Goal: Complete application form: Complete application form

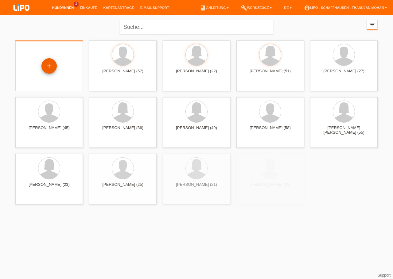
click at [49, 68] on div "+" at bounding box center [49, 66] width 15 height 10
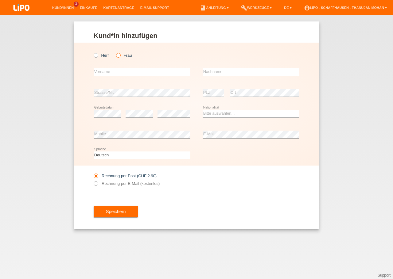
click at [120, 58] on label "Frau" at bounding box center [124, 55] width 16 height 5
click at [120, 57] on input "Frau" at bounding box center [118, 55] width 4 height 4
radio input "true"
click at [125, 73] on input "text" at bounding box center [142, 72] width 97 height 8
type input "Zejnepa"
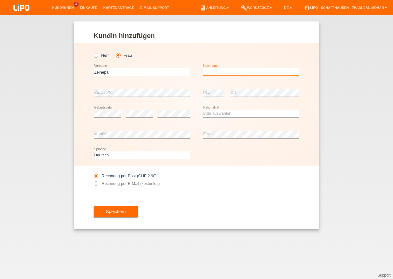
click at [215, 75] on input "text" at bounding box center [250, 72] width 97 height 8
type input "Pini"
click at [223, 118] on icon at bounding box center [250, 117] width 97 height 0
click at [202, 110] on select "Bitte auswählen... Schweiz Deutschland Liechtenstein Österreich ------------ Af…" at bounding box center [250, 113] width 97 height 7
select select "MK"
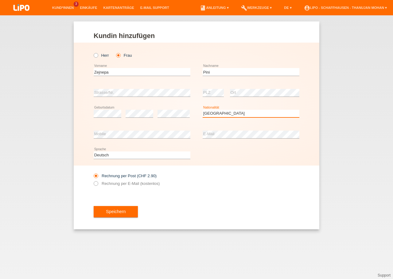
click at [0, 0] on option "Mazedonien" at bounding box center [0, 0] width 0 height 0
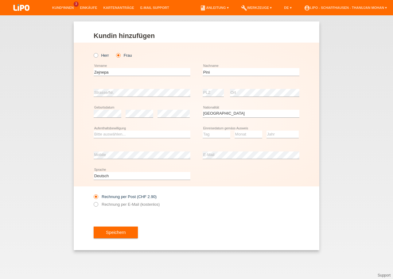
click at [142, 130] on div "Bitte auswählen... C B B - Flüchtlingsstatus Andere error Aufenthaltsbewilligung" at bounding box center [142, 134] width 97 height 21
click at [139, 139] on div "Bitte auswählen... C B B - Flüchtlingsstatus Andere error Aufenthaltsbewilligung" at bounding box center [142, 134] width 97 height 21
click at [94, 131] on select "Bitte auswählen... C B B - Flüchtlingsstatus Andere" at bounding box center [142, 134] width 97 height 7
select select "C"
click at [0, 0] on option "C" at bounding box center [0, 0] width 0 height 0
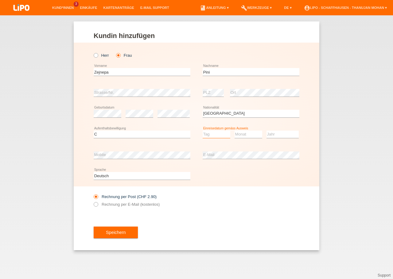
click at [202, 131] on select "Tag 01 02 03 04 05 06 07 08 09 10 11" at bounding box center [216, 134] width 28 height 7
select select "10"
click at [0, 0] on option "10" at bounding box center [0, 0] width 0 height 0
click at [234, 131] on select "Monat 01 02 03 04 05 06 07 08 09 10 11" at bounding box center [248, 134] width 28 height 7
select select "08"
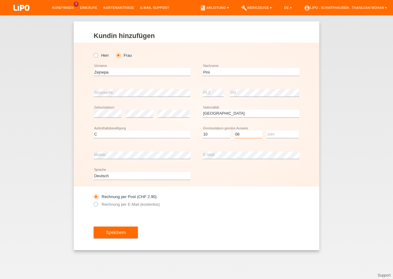
click at [0, 0] on option "08" at bounding box center [0, 0] width 0 height 0
click at [266, 131] on select "Jahr 2025 2024 2023 2022 2021 2020 2019 2018 2017 2016 2015 2014 2013 2012 2011…" at bounding box center [282, 134] width 32 height 7
select select "1990"
click at [0, 0] on option "1990" at bounding box center [0, 0] width 0 height 0
click at [197, 227] on div "Speichern" at bounding box center [197, 233] width 206 height 36
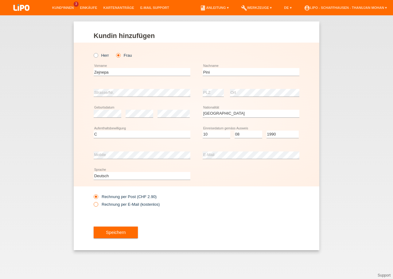
click at [108, 204] on label "Rechnung per E-Mail (kostenlos)" at bounding box center [127, 204] width 66 height 5
click at [98, 204] on input "Rechnung per E-Mail (kostenlos)" at bounding box center [96, 206] width 4 height 8
radio input "true"
click at [116, 236] on button "Speichern" at bounding box center [116, 233] width 44 height 12
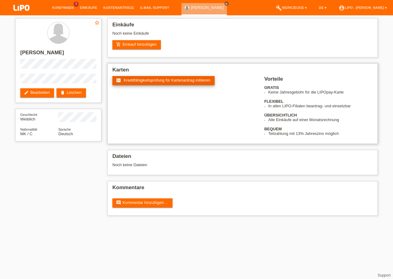
click at [142, 85] on link "fact_check Kreditfähigkeitsprüfung für Kartenantrag initiieren" at bounding box center [163, 80] width 102 height 9
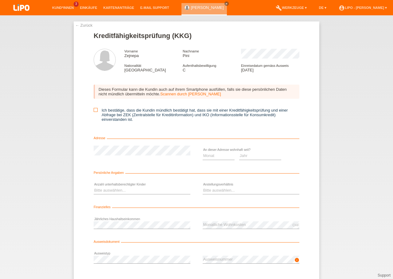
click at [95, 112] on label "Ich bestätige, dass die Kundin mündlich bestätigt hat, dass sie mit einer Kredi…" at bounding box center [197, 115] width 206 height 14
click at [95, 112] on input "Ich bestätige, dass die Kundin mündlich bestätigt hat, dass sie mit einer Kredi…" at bounding box center [96, 110] width 4 height 4
checkbox input "true"
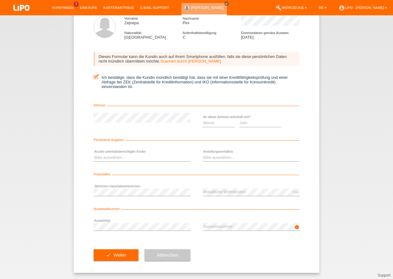
click at [213, 219] on div "info error Ausweisnummer" at bounding box center [250, 227] width 97 height 21
click at [239, 119] on select "Jahr 2025 2024 2023 2022 2021 2020 2019 2018 2017 2016 2015 2014 2013 2012 2011…" at bounding box center [260, 122] width 42 height 7
select select "2020"
click at [0, 0] on option "2020" at bounding box center [0, 0] width 0 height 0
click at [202, 119] on select "Monat 01 02 03 04 05 06 07 08 09 10" at bounding box center [218, 122] width 32 height 7
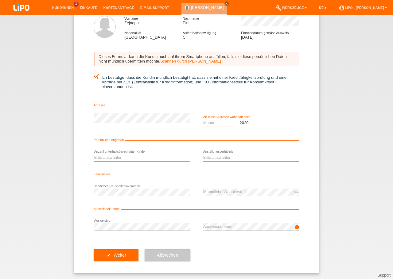
select select "10"
click at [0, 0] on option "10" at bounding box center [0, 0] width 0 height 0
click at [94, 154] on select "Bitte auswählen... 0 1 2 3 4 5 6 7 8 9" at bounding box center [142, 157] width 97 height 7
select select "0"
click at [0, 0] on option "0" at bounding box center [0, 0] width 0 height 0
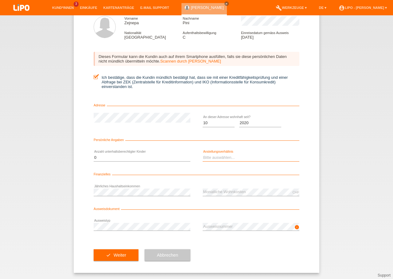
select select "UNLIMITED"
click at [0, 0] on option "Unbefristet" at bounding box center [0, 0] width 0 height 0
click at [243, 196] on div "CHF error Monatliche Wohnkosten" at bounding box center [250, 192] width 97 height 21
click at [238, 244] on div "check Weiter Abbrechen" at bounding box center [197, 255] width 206 height 36
click at [117, 251] on button "check Weiter" at bounding box center [116, 255] width 45 height 12
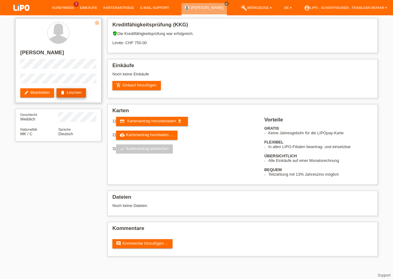
click at [72, 95] on link "delete Löschen" at bounding box center [70, 92] width 29 height 9
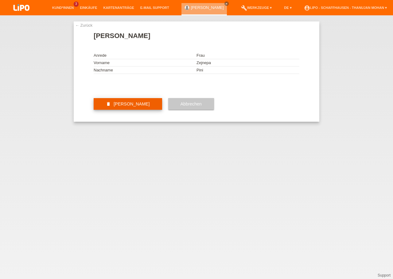
click at [143, 110] on button "delete [PERSON_NAME]" at bounding box center [128, 104] width 68 height 12
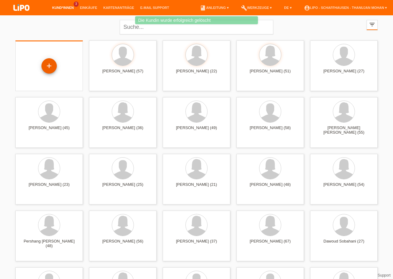
click at [54, 67] on div "+" at bounding box center [48, 65] width 15 height 15
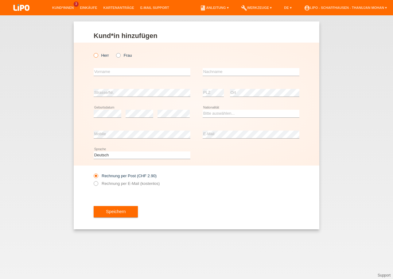
click at [99, 56] on label "Herr" at bounding box center [101, 55] width 15 height 5
click at [98, 56] on input "Herr" at bounding box center [96, 55] width 4 height 4
radio input "true"
click at [147, 71] on input "text" at bounding box center [142, 72] width 97 height 8
type input "d"
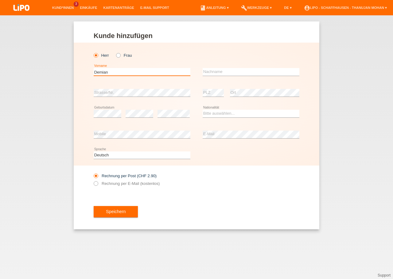
type input "Demian"
click at [210, 76] on input "text" at bounding box center [250, 72] width 97 height 8
type input "Ajvazovic"
click at [202, 110] on select "Bitte auswählen... [GEOGRAPHIC_DATA] [GEOGRAPHIC_DATA] [GEOGRAPHIC_DATA] [GEOGR…" at bounding box center [250, 113] width 97 height 7
select select "CH"
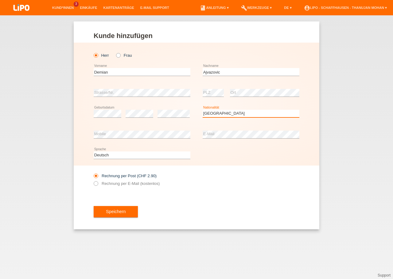
click at [0, 0] on option "[GEOGRAPHIC_DATA]" at bounding box center [0, 0] width 0 height 0
click at [240, 181] on div "Rechnung per Post (CHF 2.90) Rechnung per E-Mail (kostenlos)" at bounding box center [197, 180] width 206 height 28
click at [149, 187] on div "Rechnung per Post (CHF 2.90) Rechnung per E-Mail (kostenlos)" at bounding box center [142, 179] width 97 height 15
click at [144, 186] on label "Rechnung per E-Mail (kostenlos)" at bounding box center [127, 183] width 66 height 5
click at [98, 186] on input "Rechnung per E-Mail (kostenlos)" at bounding box center [96, 185] width 4 height 8
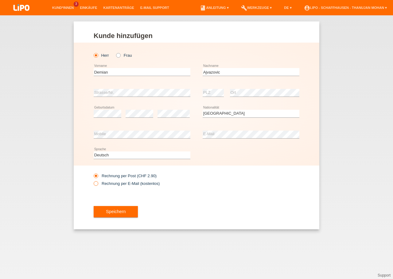
radio input "true"
click at [126, 217] on button "Speichern" at bounding box center [116, 212] width 44 height 12
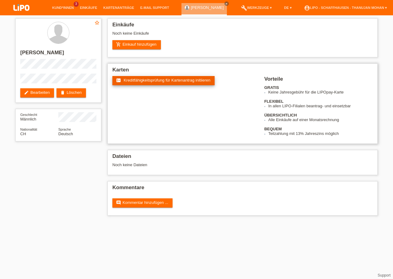
click at [145, 83] on span "Kreditfähigkeitsprüfung für Kartenantrag initiieren" at bounding box center [167, 80] width 87 height 5
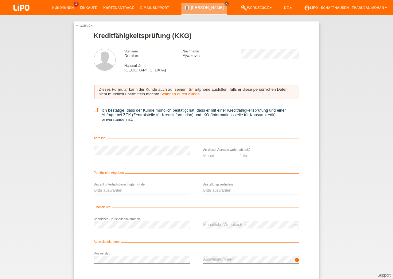
click at [94, 112] on icon at bounding box center [96, 110] width 4 height 4
click at [94, 112] on input "Ich bestätige, dass der Kunde mündlich bestätigt hat, dass er mit einer Kreditf…" at bounding box center [96, 110] width 4 height 4
checkbox input "true"
click at [94, 187] on select "Bitte auswählen... 0 1 2 3 4 5 6 7 8 9" at bounding box center [142, 190] width 97 height 7
select select "1"
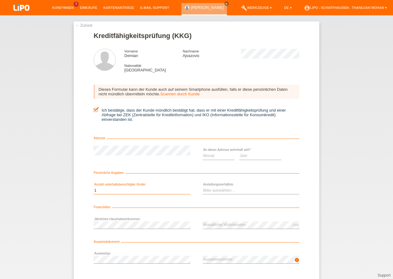
click at [0, 0] on option "1" at bounding box center [0, 0] width 0 height 0
click at [202, 187] on select "Bitte auswählen... Unbefristet Befristet Lehrling/Student Pensioniert Nicht arb…" at bounding box center [250, 190] width 97 height 7
select select "UNLIMITED"
click at [0, 0] on option "Unbefristet" at bounding box center [0, 0] width 0 height 0
click at [202, 152] on select "Monat 01 02 03 04 05 06 07 08 09 10" at bounding box center [218, 155] width 32 height 7
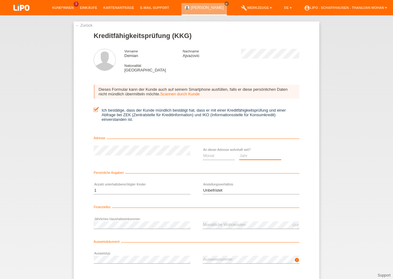
click at [239, 152] on select "Jahr 2025 2024 2023 2022 2021 2020 2019 2018 2017 2016 2015 2014 2013 2012 2011…" at bounding box center [260, 155] width 42 height 7
select select "2024"
click at [0, 0] on option "2024" at bounding box center [0, 0] width 0 height 0
click at [202, 152] on select "Monat 01 02 03 04 05 06 07 08 09 10" at bounding box center [218, 155] width 32 height 7
select select "02"
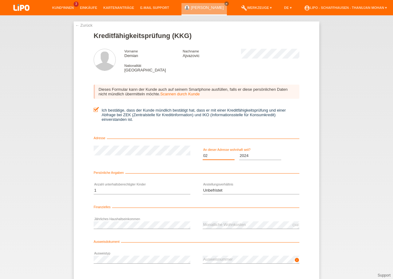
click at [0, 0] on option "02" at bounding box center [0, 0] width 0 height 0
click at [349, 177] on div "← Zurück Kreditfähigkeitsprüfung (KKG) Vorname [PERSON_NAME] Nachname [PERSON_N…" at bounding box center [196, 147] width 393 height 264
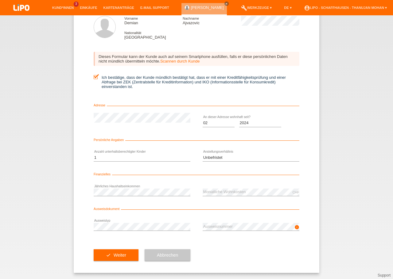
scroll to position [36, 0]
click at [125, 256] on button "check Weiter" at bounding box center [116, 255] width 45 height 12
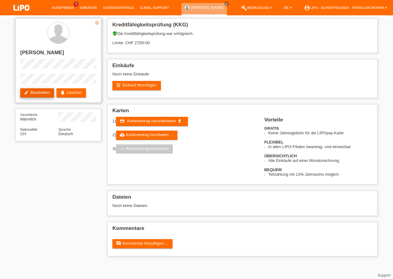
click at [32, 92] on link "edit Bearbeiten" at bounding box center [37, 92] width 34 height 9
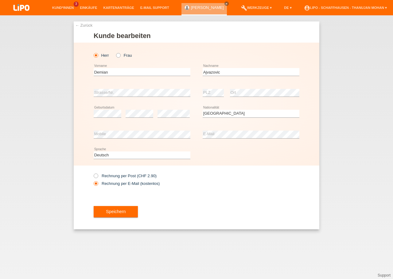
select select "CH"
click at [129, 210] on button "Speichern" at bounding box center [116, 212] width 44 height 12
